Goal: Task Accomplishment & Management: Manage account settings

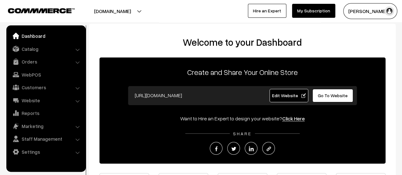
click at [173, 37] on h2 "Welcome to your Dashboard" at bounding box center [242, 42] width 294 height 11
click at [33, 61] on link "Orders" at bounding box center [46, 61] width 76 height 11
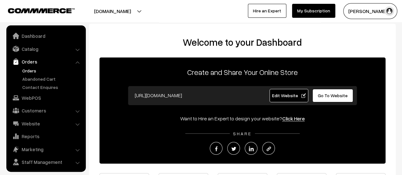
click at [32, 71] on link "Orders" at bounding box center [52, 70] width 63 height 7
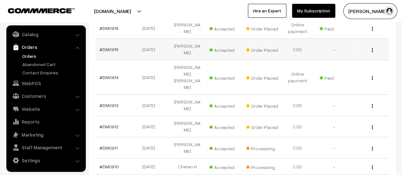
scroll to position [138, 0]
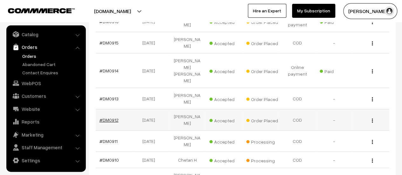
click at [107, 117] on link "#DM0912" at bounding box center [108, 119] width 19 height 5
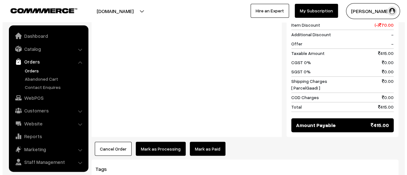
scroll to position [15, 0]
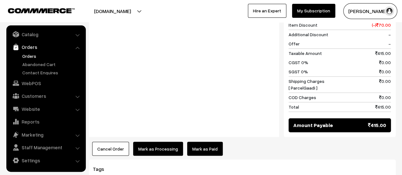
click at [149, 142] on button "Mark as Processing" at bounding box center [158, 149] width 50 height 14
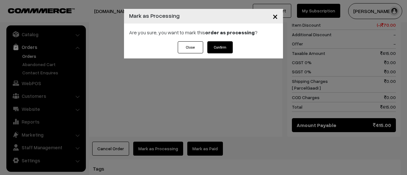
click at [220, 45] on button "Confirm" at bounding box center [219, 47] width 25 height 12
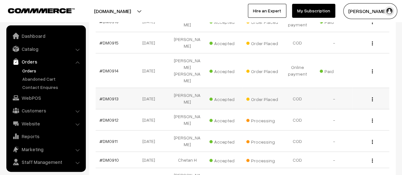
scroll to position [15, 0]
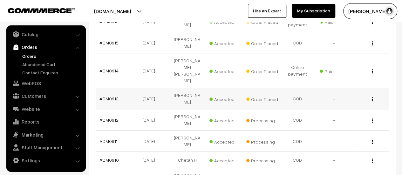
click at [112, 96] on link "#DM0913" at bounding box center [108, 98] width 19 height 5
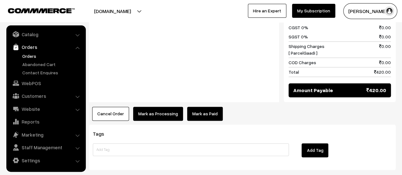
scroll to position [459, 0]
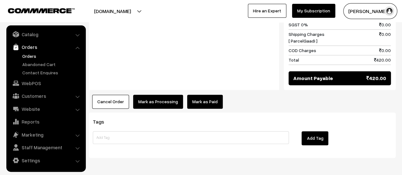
click at [159, 95] on button "Mark as Processing" at bounding box center [158, 102] width 50 height 14
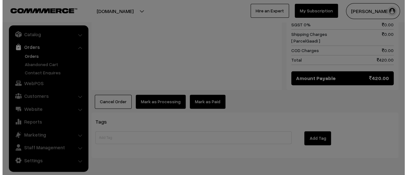
scroll to position [460, 0]
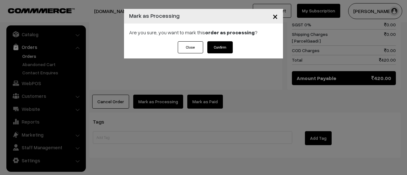
click at [219, 45] on button "Confirm" at bounding box center [219, 47] width 25 height 12
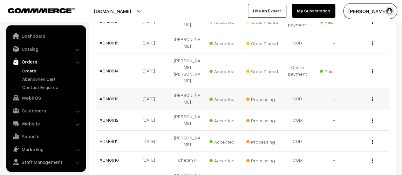
scroll to position [15, 0]
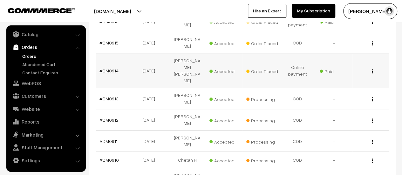
click at [109, 68] on link "#DM0914" at bounding box center [108, 70] width 19 height 5
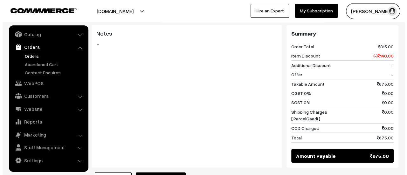
scroll to position [700, 0]
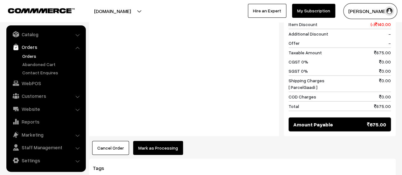
click at [154, 141] on button "Mark as Processing" at bounding box center [158, 148] width 50 height 14
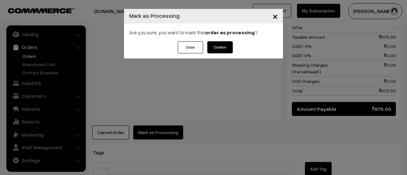
click at [218, 45] on button "Confirm" at bounding box center [219, 47] width 25 height 12
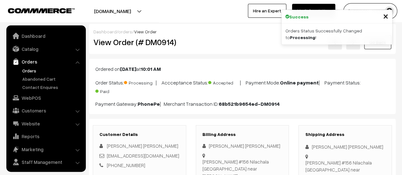
scroll to position [15, 0]
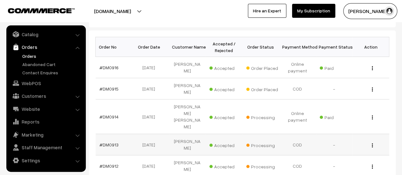
scroll to position [92, 0]
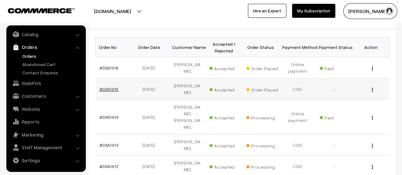
click at [108, 86] on link "#DM0915" at bounding box center [108, 88] width 19 height 5
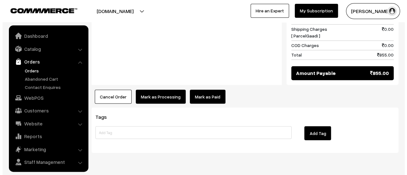
scroll to position [15, 0]
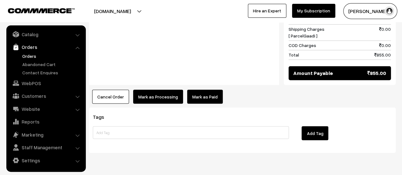
click at [158, 90] on button "Mark as Processing" at bounding box center [158, 97] width 50 height 14
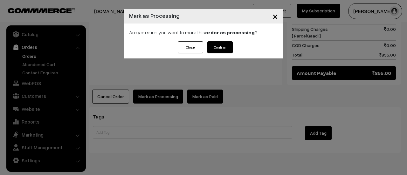
click at [223, 44] on button "Confirm" at bounding box center [219, 47] width 25 height 12
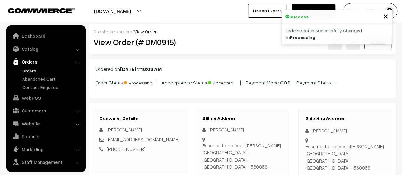
scroll to position [15, 0]
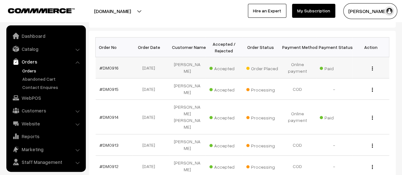
scroll to position [15, 0]
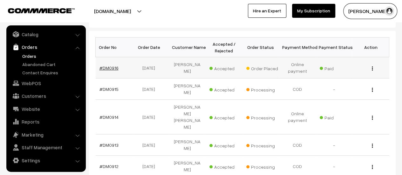
click at [109, 67] on link "#DM0916" at bounding box center [108, 67] width 19 height 5
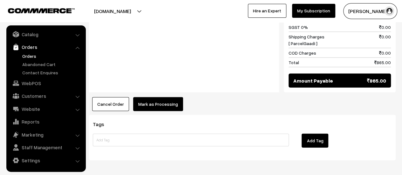
scroll to position [679, 0]
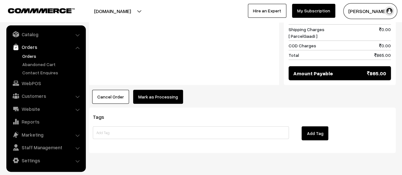
click at [165, 90] on button "Mark as Processing" at bounding box center [158, 97] width 50 height 14
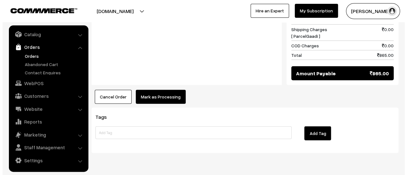
scroll to position [672, 0]
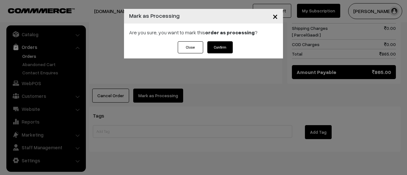
click at [219, 47] on button "Confirm" at bounding box center [219, 47] width 25 height 12
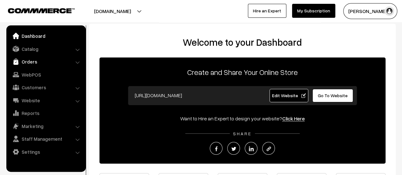
click at [32, 62] on link "Orders" at bounding box center [46, 61] width 76 height 11
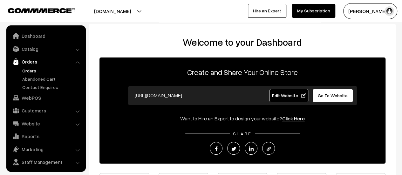
click at [32, 70] on link "Orders" at bounding box center [52, 70] width 63 height 7
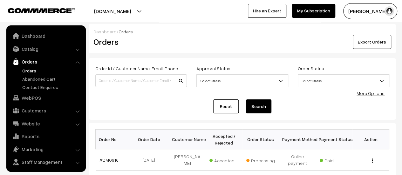
scroll to position [15, 0]
